Goal: Information Seeking & Learning: Learn about a topic

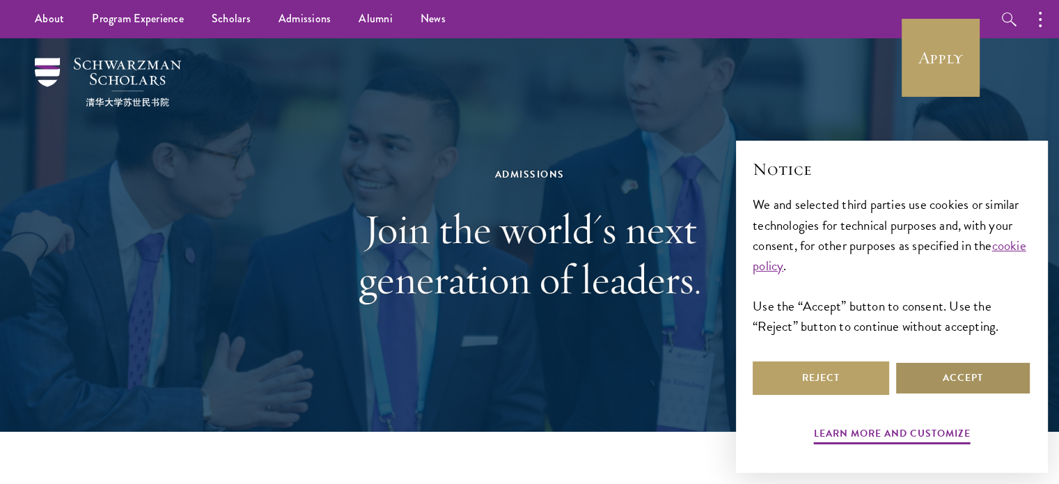
click at [954, 377] on button "Accept" at bounding box center [963, 377] width 136 height 33
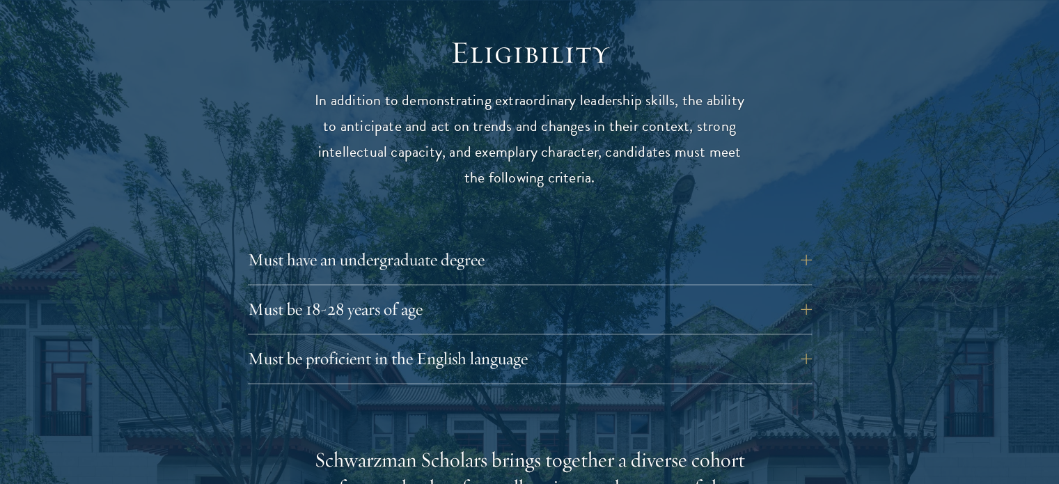
scroll to position [1844, 0]
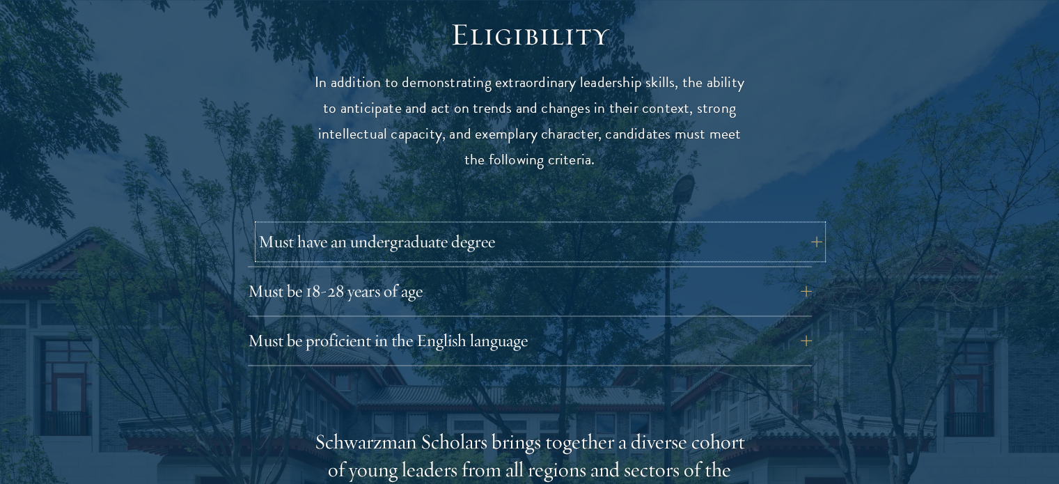
click at [725, 225] on button "Must have an undergraduate degree" at bounding box center [540, 241] width 564 height 33
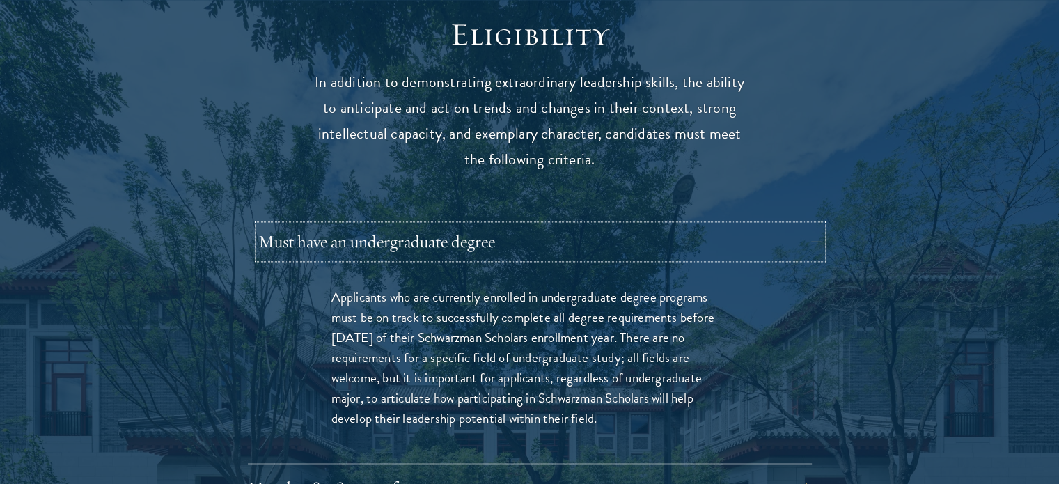
click at [725, 225] on button "Must have an undergraduate degree" at bounding box center [540, 241] width 564 height 33
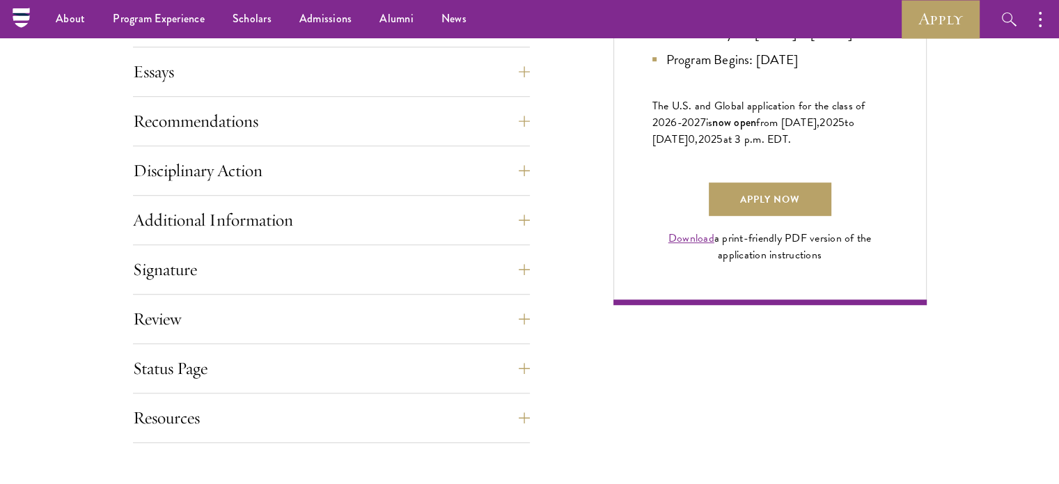
scroll to position [857, 0]
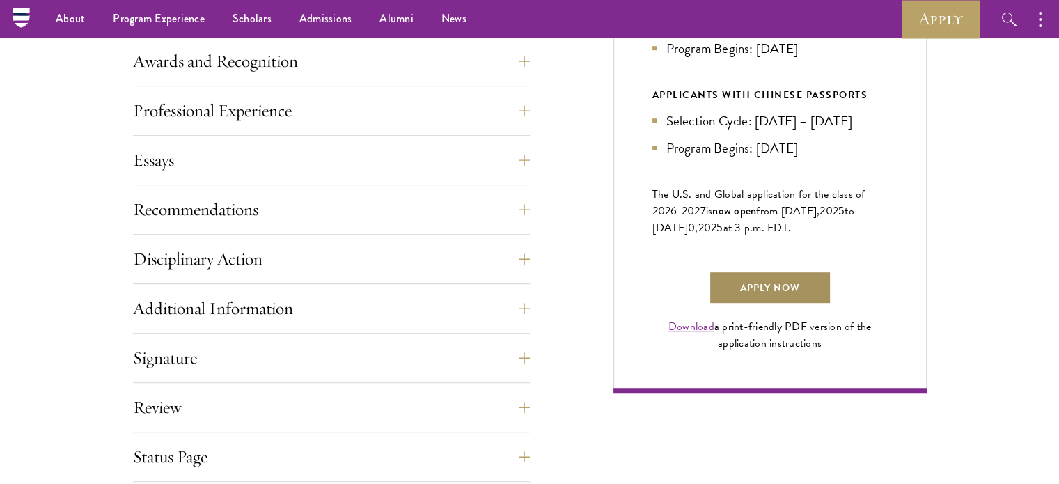
click at [808, 294] on link "Apply Now" at bounding box center [770, 287] width 123 height 33
